Goal: Task Accomplishment & Management: Complete application form

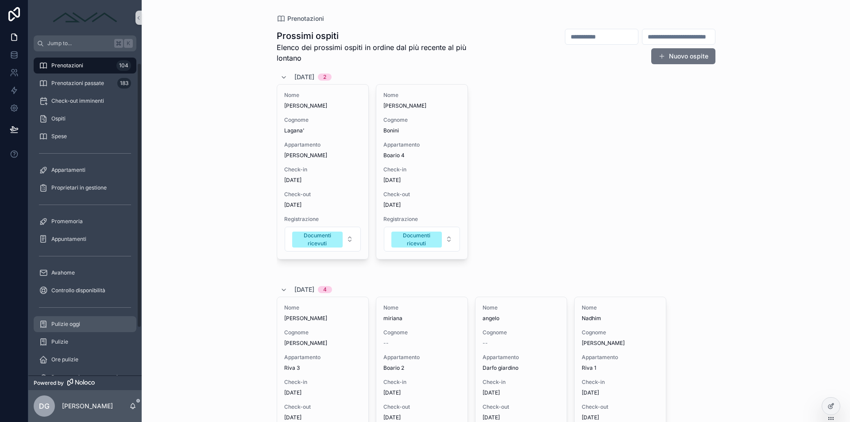
scroll to position [53, 0]
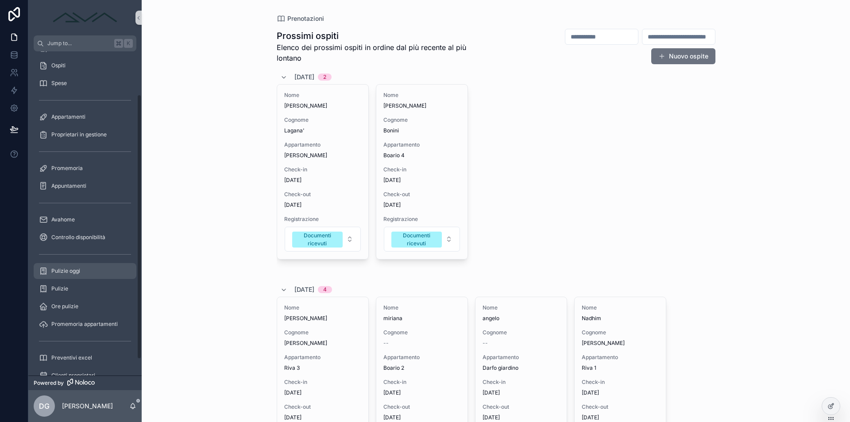
click at [81, 272] on div "Pulizie oggi" at bounding box center [85, 271] width 92 height 14
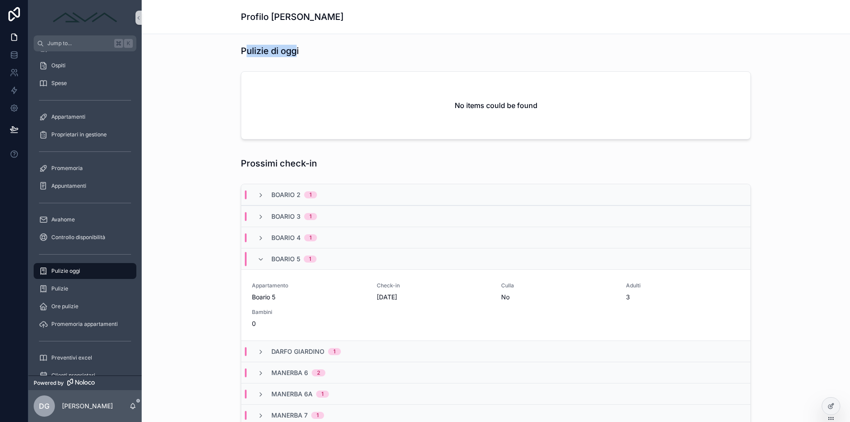
drag, startPoint x: 247, startPoint y: 49, endPoint x: 297, endPoint y: 50, distance: 49.2
click at [297, 50] on h1 "Pulizie di oggi" at bounding box center [270, 51] width 58 height 12
click at [303, 56] on div "Pulizie di oggi" at bounding box center [496, 51] width 510 height 12
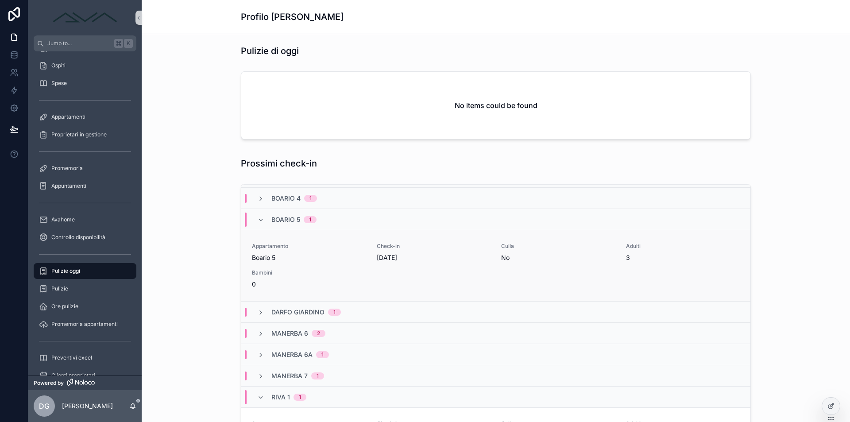
scroll to position [85, 0]
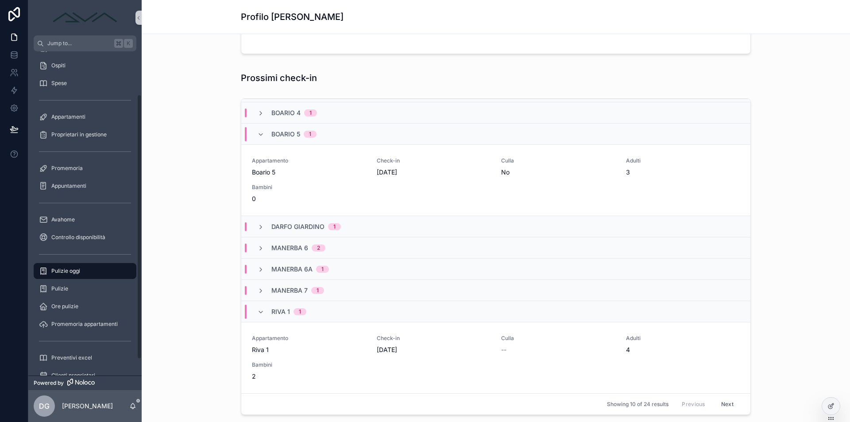
click at [271, 131] on div "Boario 5 1" at bounding box center [286, 134] width 59 height 14
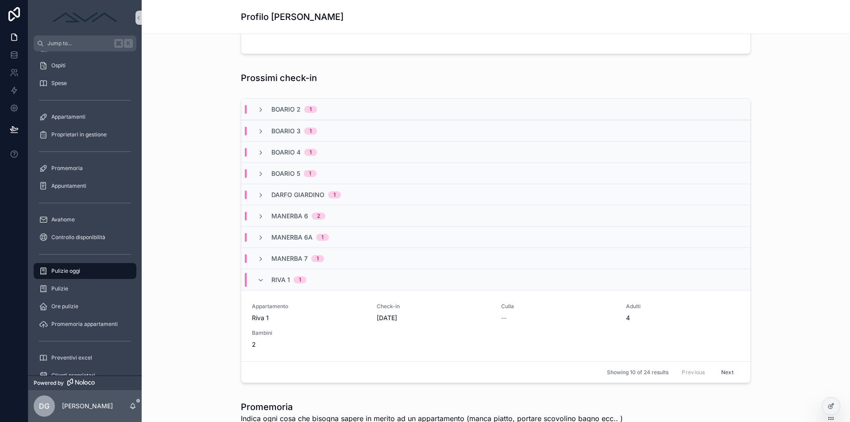
scroll to position [0, 0]
click at [286, 281] on span "Riva 1" at bounding box center [280, 279] width 19 height 9
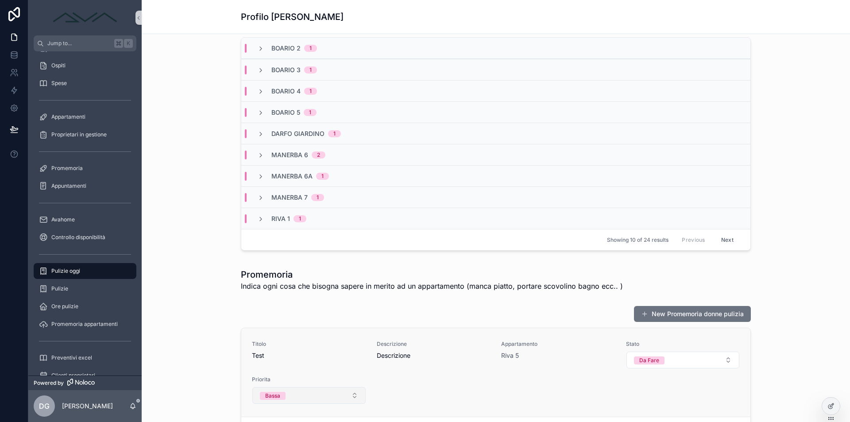
scroll to position [237, 0]
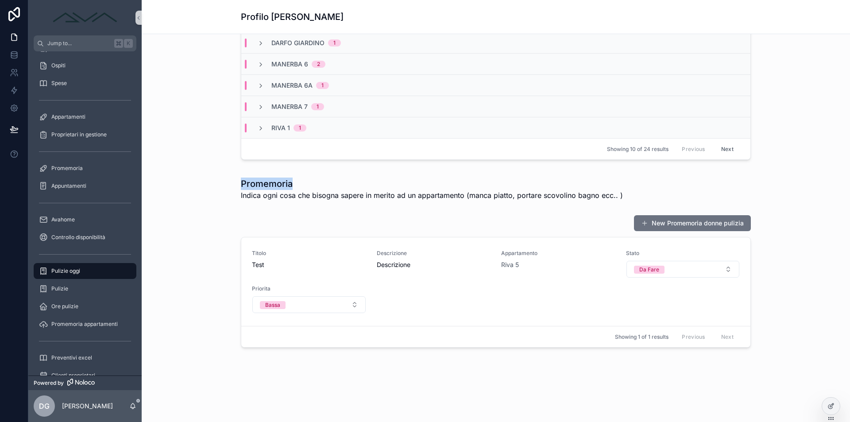
drag, startPoint x: 314, startPoint y: 187, endPoint x: 220, endPoint y: 187, distance: 93.4
click at [220, 187] on div "Promemoria Indica ogni cosa che bisogna sapere in merito ad un appartamento (ma…" at bounding box center [496, 189] width 694 height 30
click at [306, 190] on span "Indica ogni cosa che bisogna sapere in merito ad un appartamento (manca piatto,…" at bounding box center [432, 195] width 382 height 11
click at [690, 221] on button "New Promemoria donne pulizia" at bounding box center [692, 223] width 117 height 16
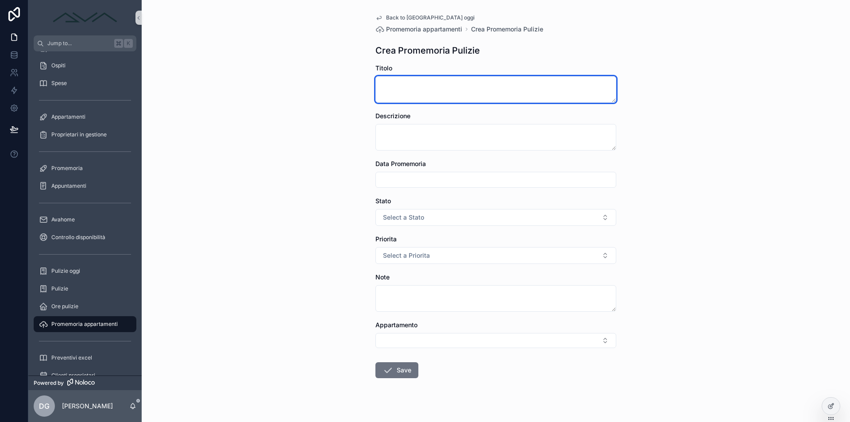
click at [430, 92] on textarea "scrollable content" at bounding box center [495, 89] width 241 height 27
type textarea "**********"
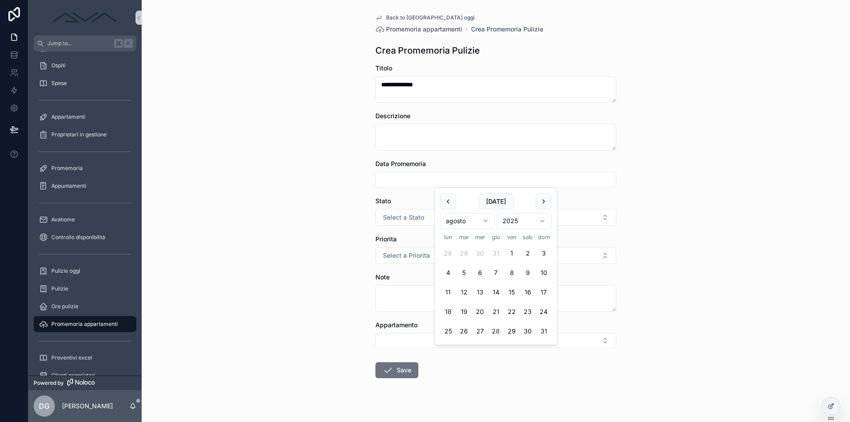
click at [400, 177] on input "scrollable content" at bounding box center [496, 180] width 240 height 12
click at [493, 203] on button "Today" at bounding box center [496, 201] width 35 height 16
type input "**********"
click at [722, 186] on div "**********" at bounding box center [496, 211] width 708 height 422
click at [440, 223] on button "Select a Stato" at bounding box center [495, 217] width 241 height 17
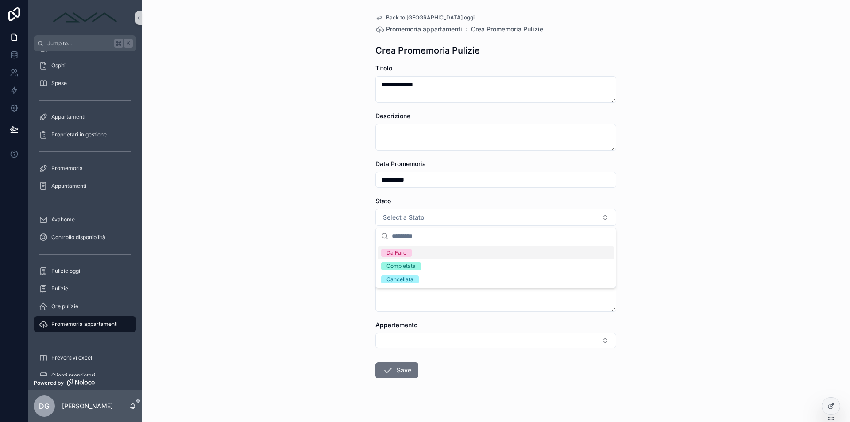
click at [403, 253] on div "Da Fare" at bounding box center [396, 253] width 20 height 8
click at [401, 261] on button "Select a Priorita" at bounding box center [495, 255] width 241 height 17
drag, startPoint x: 402, startPoint y: 312, endPoint x: 410, endPoint y: 302, distance: 12.9
click at [402, 312] on div "Alta" at bounding box center [496, 317] width 236 height 13
click at [415, 342] on button "Select Button" at bounding box center [495, 340] width 241 height 15
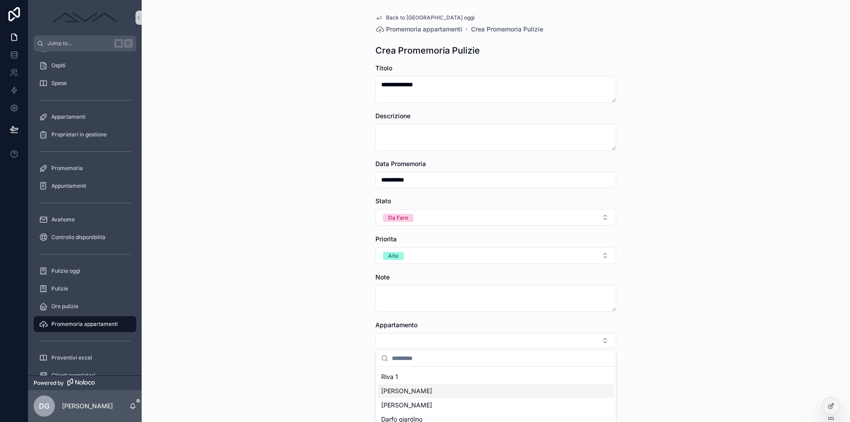
scroll to position [197, 0]
click at [423, 392] on div "[PERSON_NAME]" at bounding box center [496, 390] width 236 height 14
click at [62, 326] on span "Promemoria appartamenti" at bounding box center [84, 323] width 66 height 7
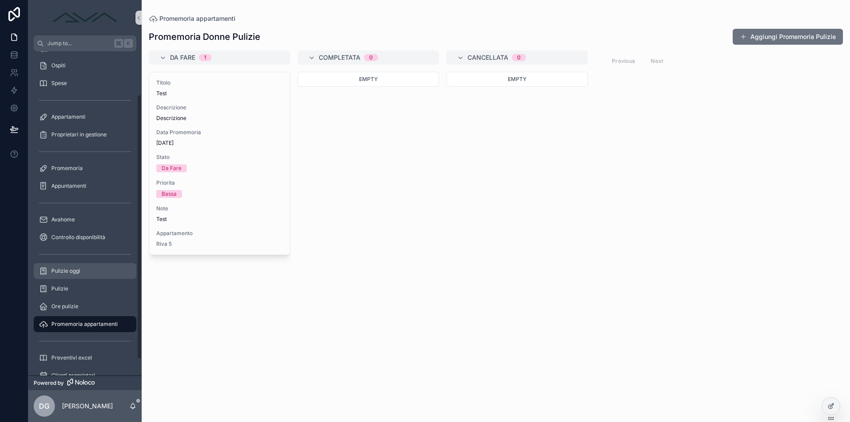
click at [94, 272] on div "Pulizie oggi" at bounding box center [85, 271] width 92 height 14
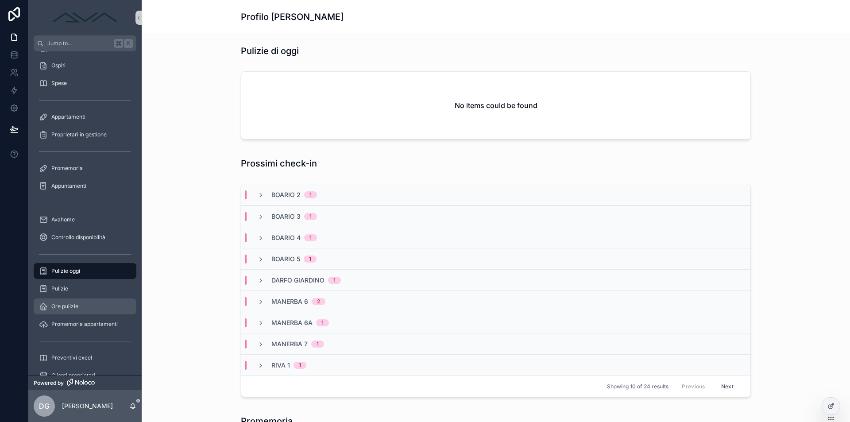
click at [79, 304] on div "Ore pulizie" at bounding box center [85, 306] width 92 height 14
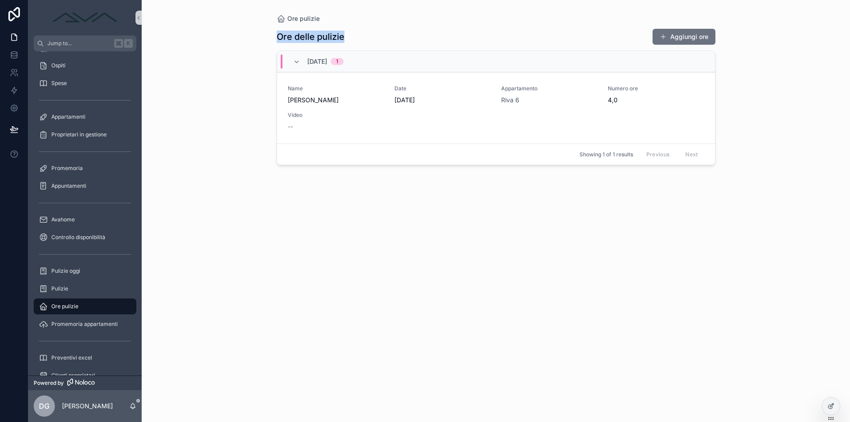
drag, startPoint x: 351, startPoint y: 33, endPoint x: 248, endPoint y: 36, distance: 102.7
click at [248, 36] on div "Ore pulizie Ore delle pulizie Aggiungi ore 01/07/2025 1 Name Daniel Gaioni Date…" at bounding box center [496, 211] width 708 height 422
click at [284, 64] on div "01/07/2025 1" at bounding box center [318, 61] width 72 height 14
click at [283, 62] on div "01/07/2025 1" at bounding box center [318, 61] width 72 height 9
click at [80, 289] on div "Pulizie" at bounding box center [85, 289] width 92 height 14
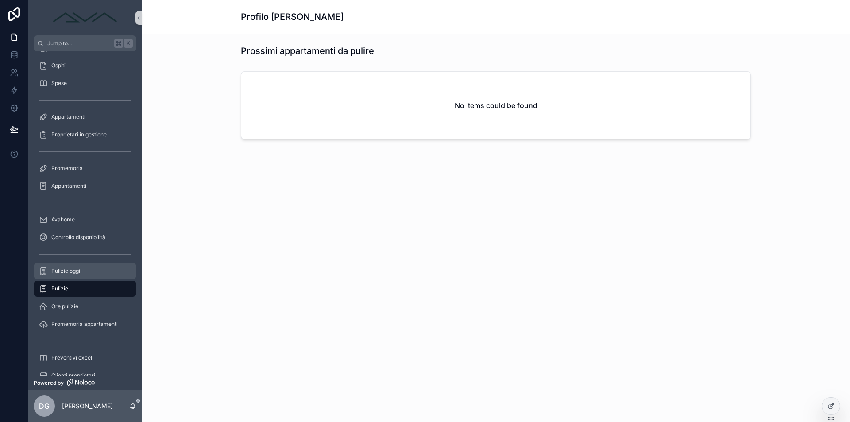
click at [81, 268] on div "Pulizie oggi" at bounding box center [85, 271] width 92 height 14
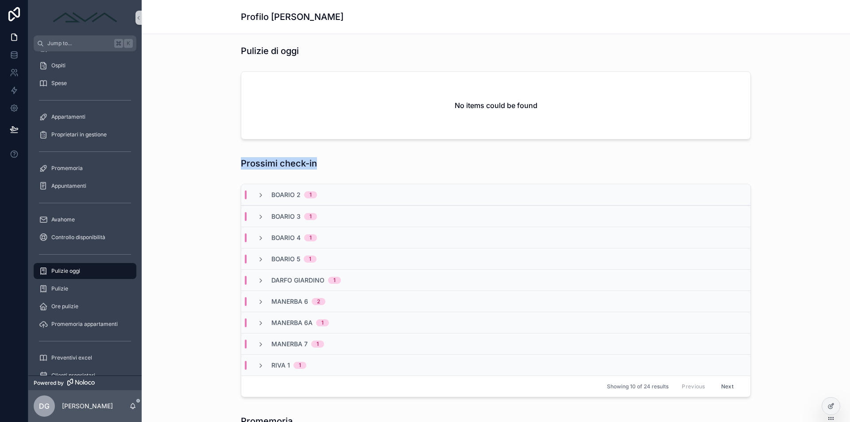
drag, startPoint x: 219, startPoint y: 163, endPoint x: 377, endPoint y: 164, distance: 158.5
click at [374, 162] on div "Prossimi check-in" at bounding box center [496, 163] width 694 height 19
drag, startPoint x: 426, startPoint y: 172, endPoint x: 410, endPoint y: 166, distance: 17.1
click at [426, 172] on div "Prossimi check-in" at bounding box center [496, 163] width 694 height 19
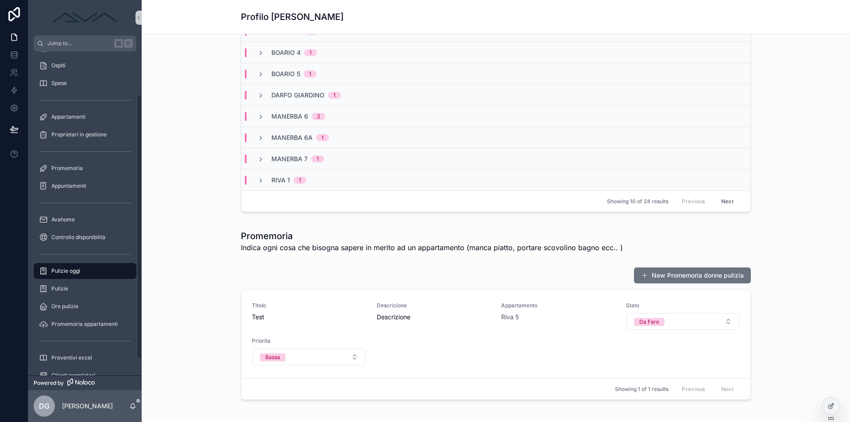
scroll to position [237, 0]
